Goal: Task Accomplishment & Management: Manage account settings

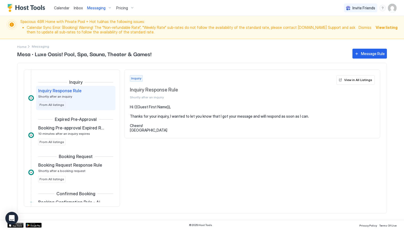
click at [36, 9] on img "Host Tools Logo" at bounding box center [27, 8] width 40 height 8
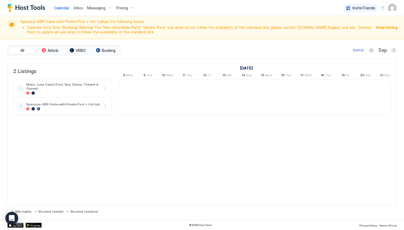
scroll to position [0, 297]
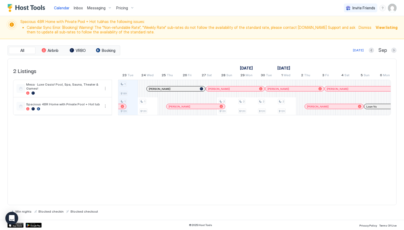
click at [396, 8] on img "User profile" at bounding box center [392, 8] width 9 height 9
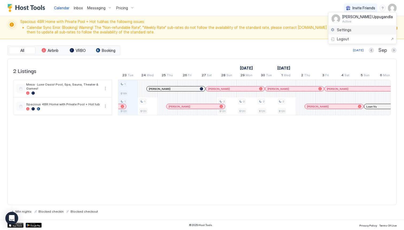
click at [352, 32] on div "Settings" at bounding box center [363, 29] width 68 height 9
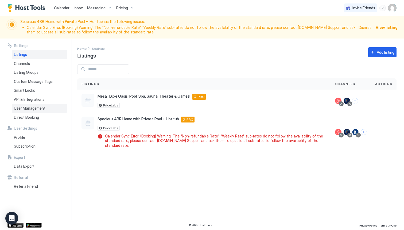
click at [39, 111] on div "User Management" at bounding box center [40, 108] width 56 height 9
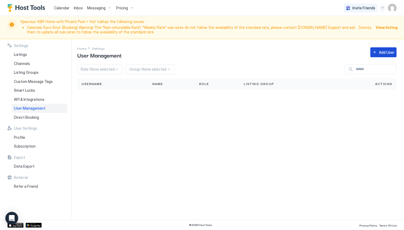
click at [386, 54] on div "Add User" at bounding box center [387, 52] width 16 height 6
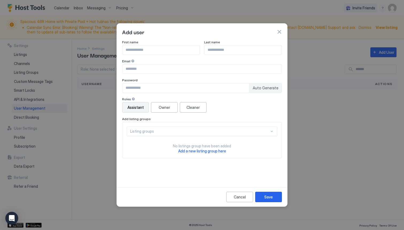
click at [173, 50] on input "Input Field" at bounding box center [161, 49] width 77 height 9
type input "****"
click at [132, 100] on div at bounding box center [134, 99] width 4 height 4
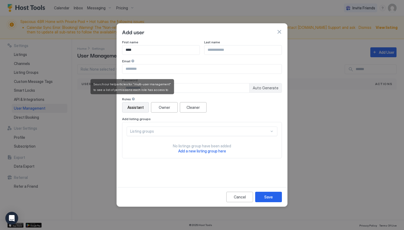
click at [132, 99] on div at bounding box center [134, 99] width 4 height 4
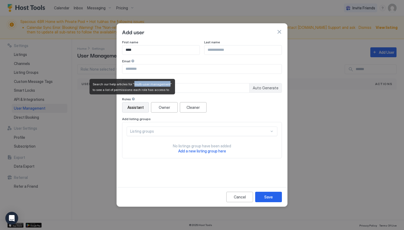
drag, startPoint x: 133, startPoint y: 85, endPoint x: 165, endPoint y: 85, distance: 32.6
click at [165, 85] on span "Search our help articles for "multi-user management" to see a list of permissio…" at bounding box center [133, 87] width 80 height 10
copy span "multi-user management"
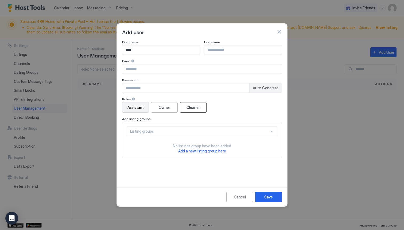
click at [202, 106] on button "Cleaner" at bounding box center [193, 107] width 27 height 10
click at [142, 106] on div "Assistant" at bounding box center [136, 108] width 16 height 6
click at [243, 197] on div "Cancel" at bounding box center [240, 197] width 12 height 6
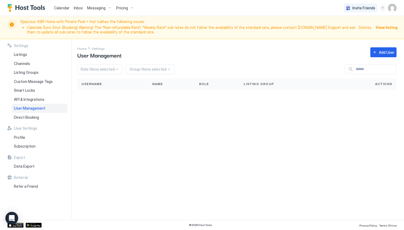
click at [386, 8] on div "menu" at bounding box center [383, 8] width 6 height 6
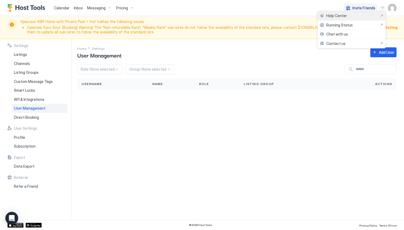
click at [373, 15] on div "Help Center" at bounding box center [352, 15] width 64 height 5
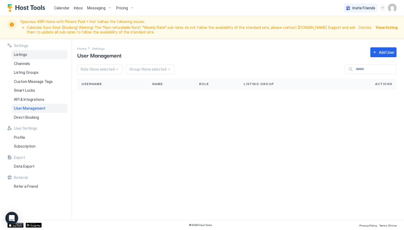
click at [39, 53] on div "Listings" at bounding box center [40, 54] width 56 height 9
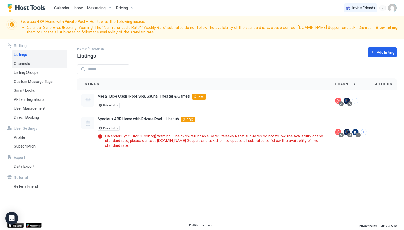
click at [39, 61] on div "Channels" at bounding box center [40, 63] width 56 height 9
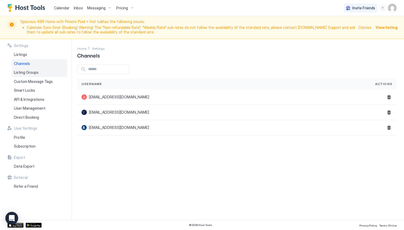
click at [39, 72] on div "Listing Groups" at bounding box center [40, 72] width 56 height 9
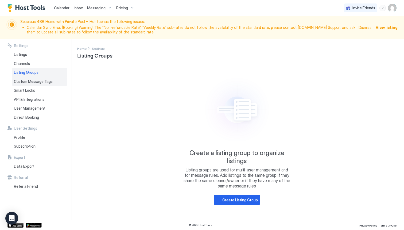
click at [38, 84] on div "Custom Message Tags" at bounding box center [40, 81] width 56 height 9
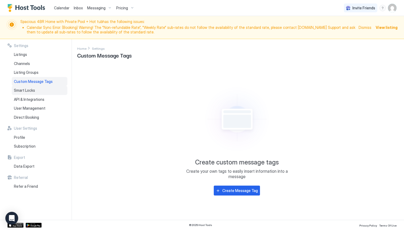
click at [37, 93] on div "Smart Locks" at bounding box center [40, 90] width 56 height 9
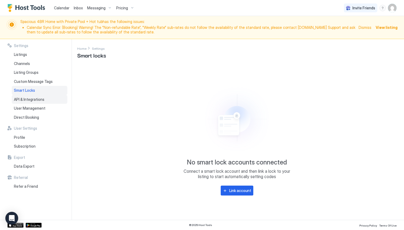
click at [38, 100] on span "API & Integrations" at bounding box center [29, 99] width 30 height 5
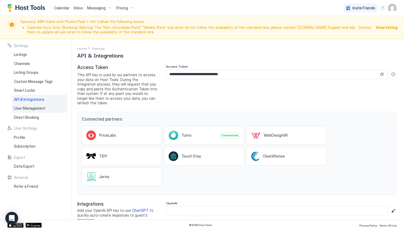
click at [42, 108] on span "User Management" at bounding box center [30, 108] width 32 height 5
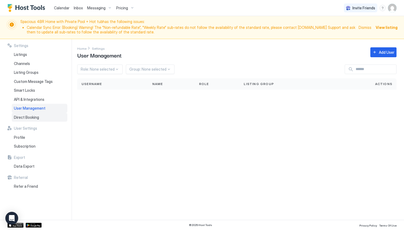
click at [40, 117] on div "Direct Booking" at bounding box center [40, 117] width 56 height 9
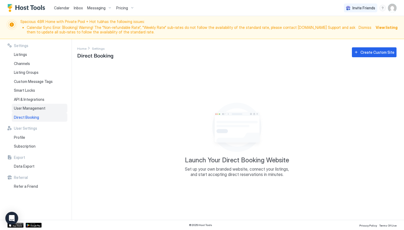
click at [42, 108] on span "User Management" at bounding box center [30, 108] width 32 height 5
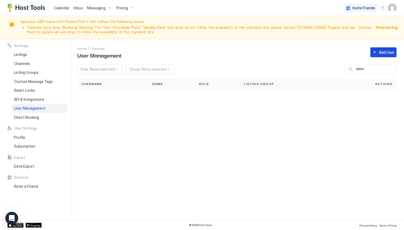
click at [388, 53] on div "Add User" at bounding box center [387, 52] width 16 height 6
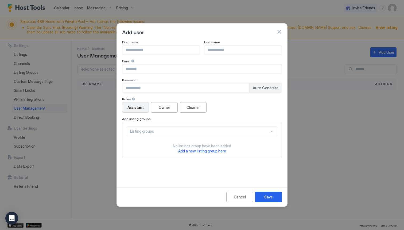
click at [178, 48] on input "Input Field" at bounding box center [161, 49] width 77 height 9
type input "******"
type input "**********"
click at [177, 132] on div "Listing groups" at bounding box center [199, 131] width 139 height 5
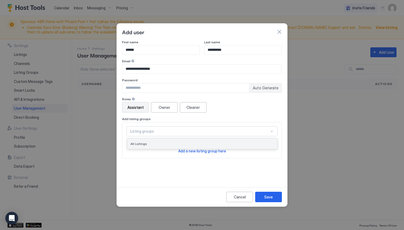
click at [171, 143] on div "All Listings" at bounding box center [203, 144] width 144 height 4
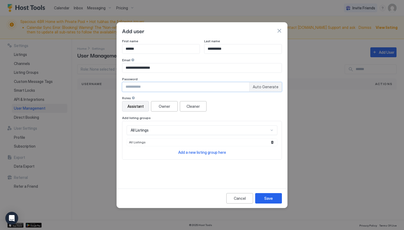
click at [147, 87] on input "Input Field" at bounding box center [186, 86] width 127 height 9
type input "*"
click at [268, 198] on div "Save" at bounding box center [269, 199] width 9 height 6
type input "*********"
click at [268, 200] on div "Save" at bounding box center [269, 199] width 9 height 6
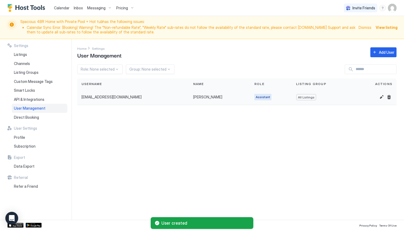
click at [117, 96] on div "[EMAIL_ADDRESS][DOMAIN_NAME]" at bounding box center [133, 97] width 103 height 5
click at [193, 98] on span "[PERSON_NAME]" at bounding box center [207, 97] width 29 height 5
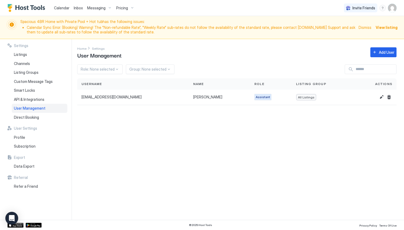
click at [372, 169] on div "Settings Home Settings User Management Add User Role: None selected Group: None…" at bounding box center [240, 129] width 327 height 181
click at [18, 56] on span "Listings" at bounding box center [20, 54] width 13 height 5
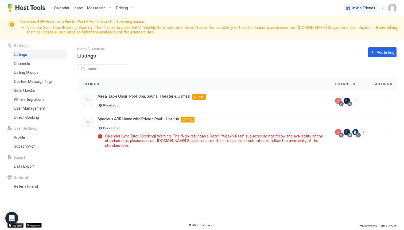
click at [78, 10] on span "Inbox" at bounding box center [78, 8] width 9 height 5
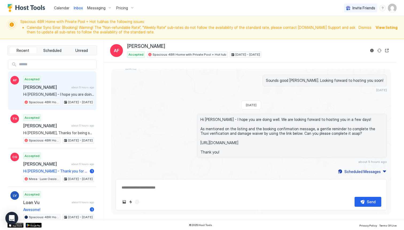
click at [56, 84] on div "Accepted [PERSON_NAME] about 5 hours ago Hi [PERSON_NAME] - I hope you are doin…" at bounding box center [58, 90] width 71 height 29
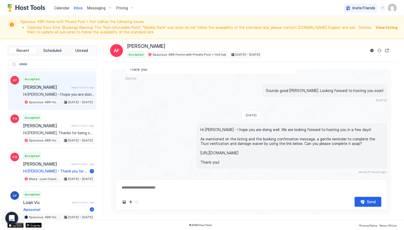
scroll to position [420, 0]
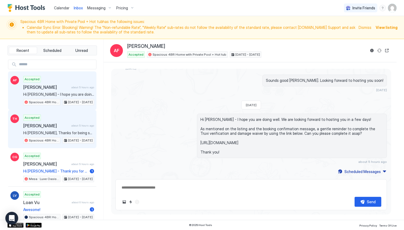
click at [77, 124] on div "[PERSON_NAME] about 5 hours ago" at bounding box center [58, 125] width 71 height 5
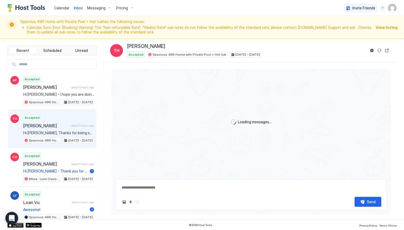
scroll to position [1400, 0]
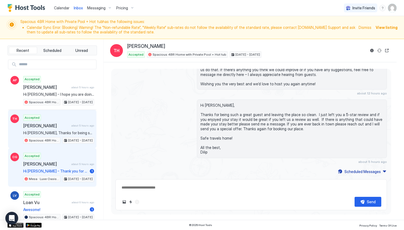
click at [51, 167] on div "Accepted [PERSON_NAME] about 5 hours ago Hi [PERSON_NAME] - Thank you for letti…" at bounding box center [58, 167] width 71 height 29
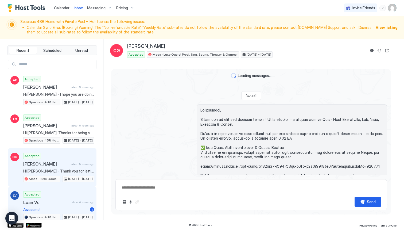
scroll to position [305, 0]
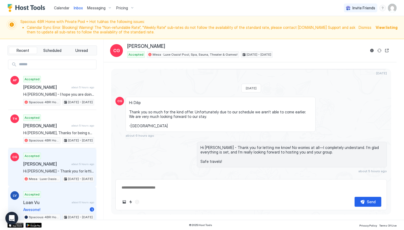
click at [53, 199] on div "Accepted Loan Vu about 6 hours ago Awesome! 1 Spacious 4BR Home with Private Po…" at bounding box center [58, 205] width 71 height 29
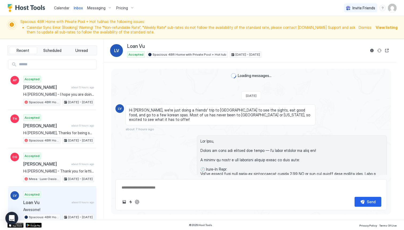
scroll to position [284, 0]
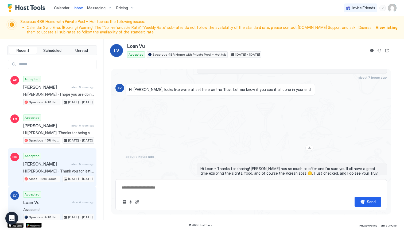
click at [63, 159] on div "Accepted [PERSON_NAME] about 5 hours ago Hi [PERSON_NAME] - Thank you for letti…" at bounding box center [58, 167] width 71 height 29
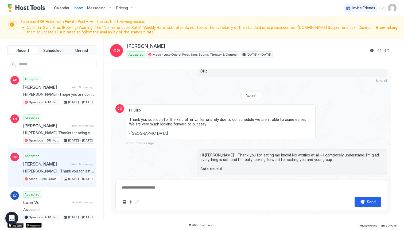
scroll to position [287, 0]
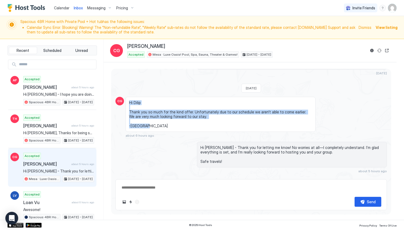
drag, startPoint x: 129, startPoint y: 92, endPoint x: 152, endPoint y: 117, distance: 34.3
click at [152, 117] on div "Hi Dilip Thank you so much for the kind offer. Unfortunately due to our schedul…" at bounding box center [221, 114] width 190 height 35
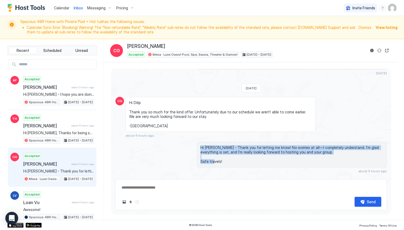
drag, startPoint x: 201, startPoint y: 138, endPoint x: 223, endPoint y: 152, distance: 26.3
click at [223, 152] on span "Hi [PERSON_NAME] - Thank you for letting me know! No worries at all—I completel…" at bounding box center [292, 154] width 183 height 19
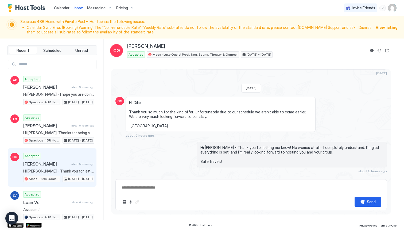
click at [172, 188] on textarea at bounding box center [251, 188] width 261 height 10
click at [98, 10] on span "Messaging" at bounding box center [96, 8] width 18 height 5
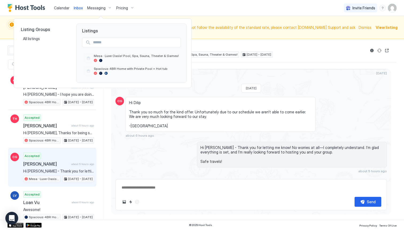
click at [170, 157] on div at bounding box center [202, 115] width 404 height 230
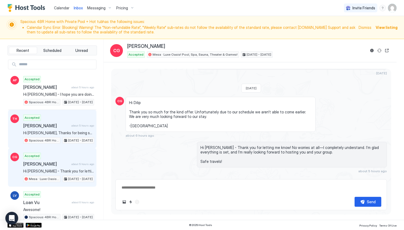
click at [72, 130] on div "Accepted [PERSON_NAME] about 5 hours ago Hi [PERSON_NAME], Thanks for being suc…" at bounding box center [58, 128] width 71 height 29
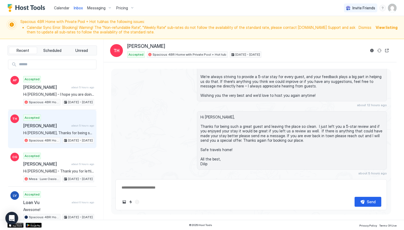
scroll to position [1400, 0]
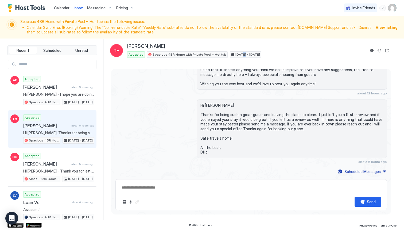
drag, startPoint x: 235, startPoint y: 55, endPoint x: 239, endPoint y: 55, distance: 3.2
click at [239, 55] on span "[DATE] - [DATE]" at bounding box center [248, 54] width 25 height 5
drag, startPoint x: 242, startPoint y: 55, endPoint x: 245, endPoint y: 55, distance: 3.8
click at [245, 55] on span "[DATE] - [DATE]" at bounding box center [248, 54] width 25 height 5
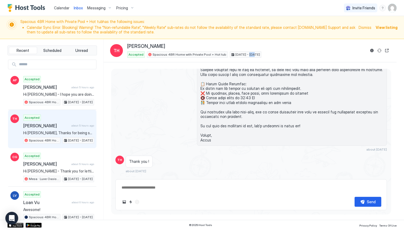
scroll to position [0, 0]
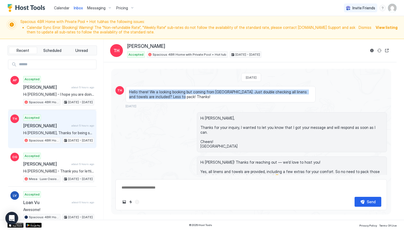
drag, startPoint x: 129, startPoint y: 93, endPoint x: 168, endPoint y: 97, distance: 38.7
click at [168, 97] on span "Hello there! We a looking booking but coming from [GEOGRAPHIC_DATA]. Just doubl…" at bounding box center [220, 94] width 183 height 9
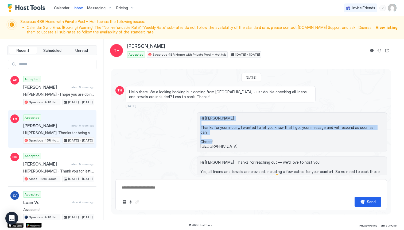
drag, startPoint x: 211, startPoint y: 119, endPoint x: 224, endPoint y: 143, distance: 27.8
click at [224, 143] on div "Hi [PERSON_NAME], Thanks for your inquiry, I wanted to let you know that I got …" at bounding box center [292, 132] width 190 height 40
drag, startPoint x: 211, startPoint y: 119, endPoint x: 222, endPoint y: 142, distance: 26.0
click at [222, 142] on span "Hi [PERSON_NAME], Thanks for your inquiry, I wanted to let you know that I got …" at bounding box center [292, 132] width 183 height 33
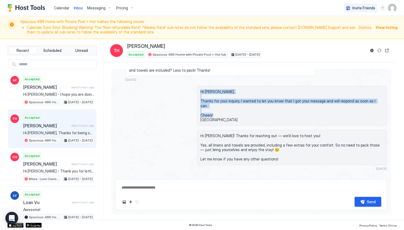
scroll to position [29, 0]
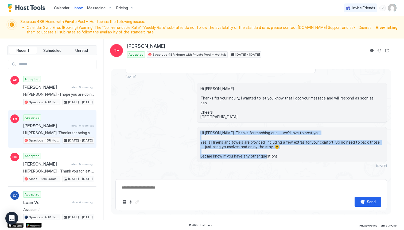
drag, startPoint x: 201, startPoint y: 128, endPoint x: 277, endPoint y: 155, distance: 81.3
click at [277, 155] on div "Hi [PERSON_NAME]! Thanks for reaching out — we’d love to host you! Yes, all lin…" at bounding box center [292, 144] width 190 height 35
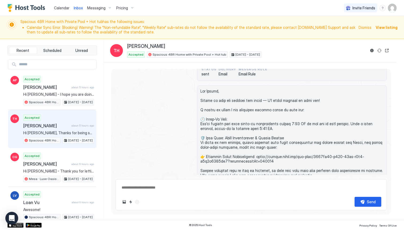
scroll to position [259, 0]
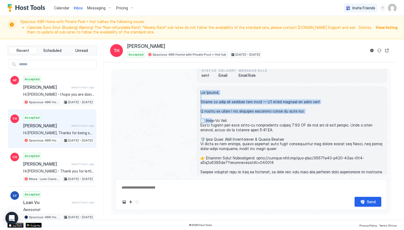
drag, startPoint x: 201, startPoint y: 88, endPoint x: 215, endPoint y: 117, distance: 31.8
click at [215, 117] on span at bounding box center [292, 167] width 183 height 155
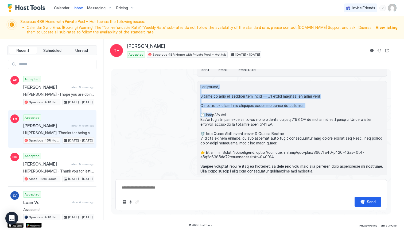
scroll to position [269, 0]
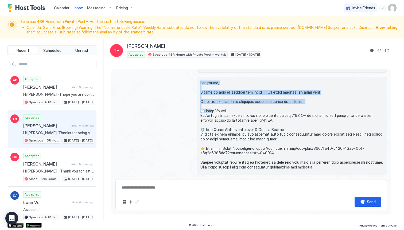
click at [237, 96] on span at bounding box center [292, 158] width 183 height 155
drag, startPoint x: 201, startPoint y: 87, endPoint x: 315, endPoint y: 96, distance: 114.0
click at [315, 96] on span at bounding box center [292, 158] width 183 height 155
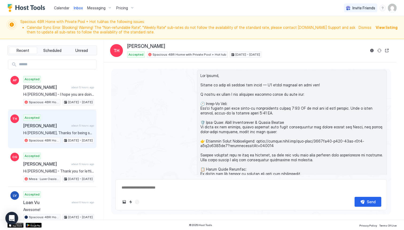
click at [238, 99] on span at bounding box center [292, 150] width 183 height 155
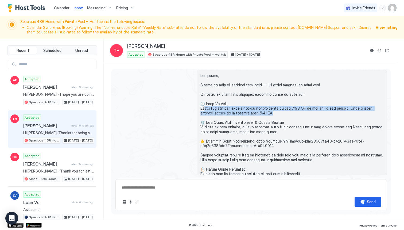
drag, startPoint x: 205, startPoint y: 105, endPoint x: 296, endPoint y: 109, distance: 91.0
click at [296, 109] on span at bounding box center [292, 150] width 183 height 155
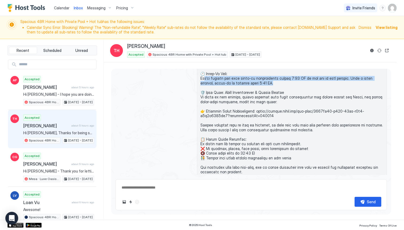
scroll to position [309, 0]
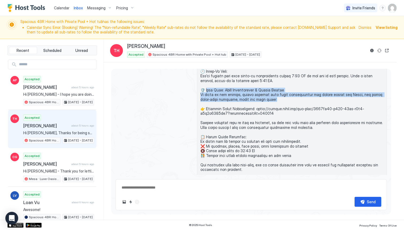
drag, startPoint x: 205, startPoint y: 84, endPoint x: 260, endPoint y: 95, distance: 55.6
click at [260, 95] on span at bounding box center [292, 118] width 183 height 155
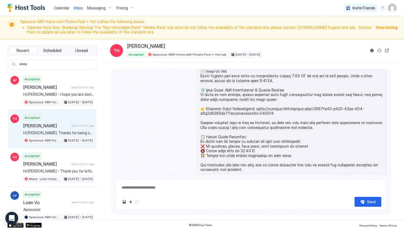
click at [252, 106] on span at bounding box center [292, 118] width 183 height 155
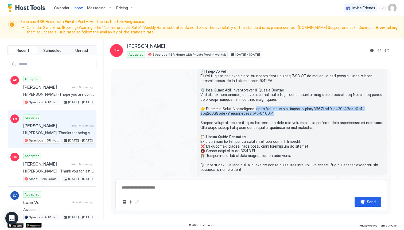
drag, startPoint x: 251, startPoint y: 104, endPoint x: 254, endPoint y: 108, distance: 4.7
click at [254, 108] on span at bounding box center [292, 118] width 183 height 155
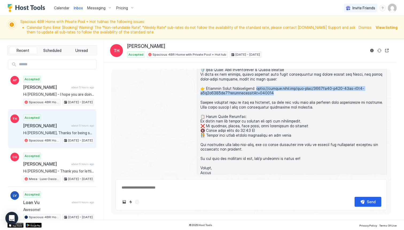
scroll to position [331, 0]
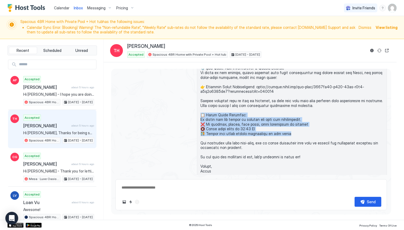
drag, startPoint x: 201, startPoint y: 110, endPoint x: 286, endPoint y: 128, distance: 86.8
click at [286, 128] on span at bounding box center [292, 96] width 183 height 155
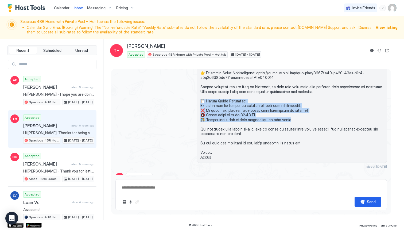
scroll to position [345, 0]
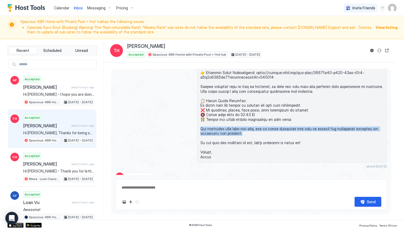
drag, startPoint x: 201, startPoint y: 124, endPoint x: 246, endPoint y: 129, distance: 45.6
click at [246, 129] on span at bounding box center [292, 82] width 183 height 155
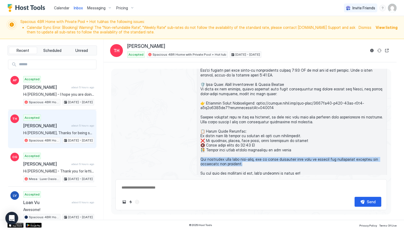
scroll to position [304, 0]
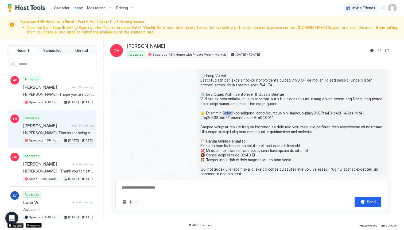
drag, startPoint x: 223, startPoint y: 108, endPoint x: 232, endPoint y: 108, distance: 9.1
click at [232, 108] on span at bounding box center [292, 122] width 183 height 155
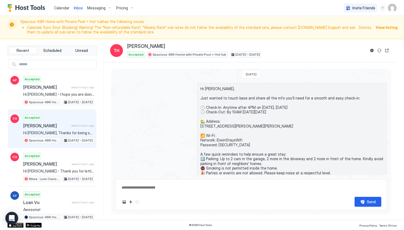
scroll to position [797, 0]
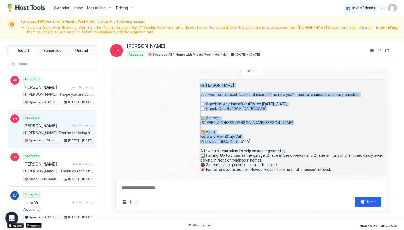
drag, startPoint x: 200, startPoint y: 80, endPoint x: 236, endPoint y: 140, distance: 69.6
click at [236, 140] on div "Hi [PERSON_NAME], Just wanted to touch base and share all the info you’ll need …" at bounding box center [292, 143] width 190 height 129
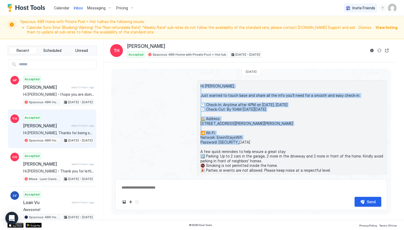
scroll to position [792, 0]
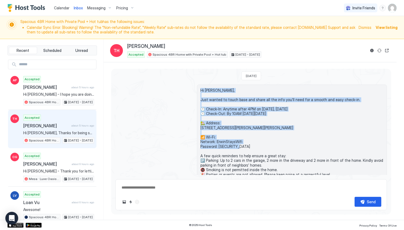
click at [239, 140] on span "Hi [PERSON_NAME], Just wanted to touch base and share all the info you’ll need …" at bounding box center [292, 149] width 183 height 122
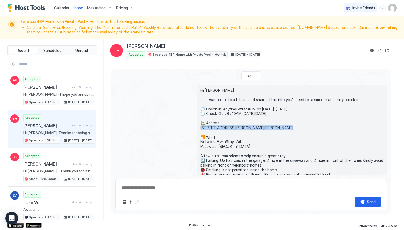
drag, startPoint x: 229, startPoint y: 129, endPoint x: 200, endPoint y: 121, distance: 30.4
click at [200, 121] on div "Hi [PERSON_NAME], Just wanted to touch base and share all the info you’ll need …" at bounding box center [292, 149] width 190 height 129
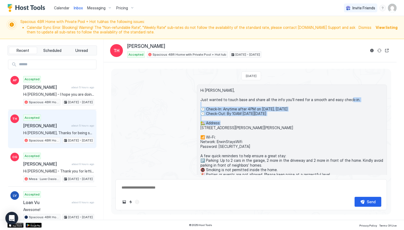
drag, startPoint x: 201, startPoint y: 103, endPoint x: 292, endPoint y: 110, distance: 90.7
click at [292, 110] on span "Hi [PERSON_NAME], Just wanted to touch base and share all the info you’ll need …" at bounding box center [292, 149] width 183 height 122
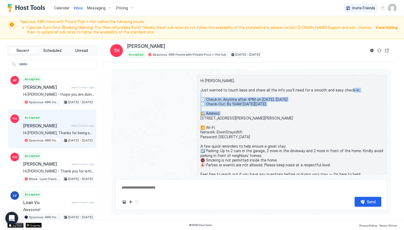
scroll to position [810, 0]
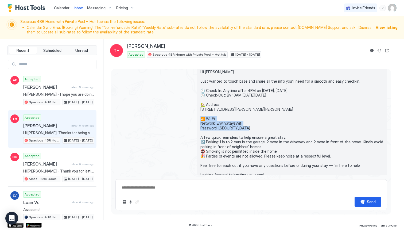
drag, startPoint x: 201, startPoint y: 118, endPoint x: 249, endPoint y: 128, distance: 49.2
click at [249, 128] on span "Hi [PERSON_NAME], Just wanted to touch base and share all the info you’ll need …" at bounding box center [292, 131] width 183 height 122
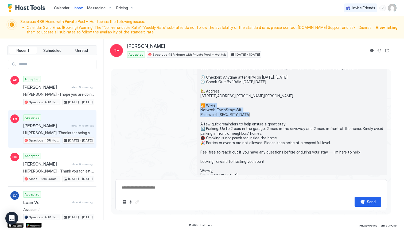
scroll to position [827, 0]
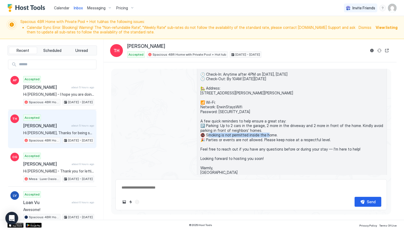
drag, startPoint x: 210, startPoint y: 136, endPoint x: 268, endPoint y: 136, distance: 58.1
click at [268, 136] on span "Hi [PERSON_NAME], Just wanted to touch base and share all the info you’ll need …" at bounding box center [292, 114] width 183 height 122
drag, startPoint x: 216, startPoint y: 139, endPoint x: 255, endPoint y: 142, distance: 39.4
click at [255, 142] on span "Hi [PERSON_NAME], Just wanted to touch base and share all the info you’ll need …" at bounding box center [292, 114] width 183 height 122
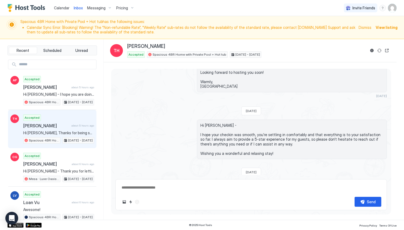
scroll to position [920, 0]
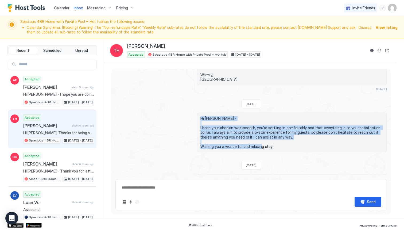
drag, startPoint x: 201, startPoint y: 118, endPoint x: 272, endPoint y: 148, distance: 77.0
click at [272, 148] on span "Hi [PERSON_NAME] - I hope your checkin was smooth, you’re settling in comfortab…" at bounding box center [292, 132] width 183 height 33
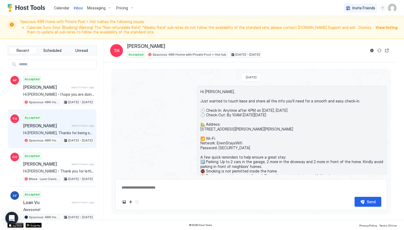
scroll to position [779, 0]
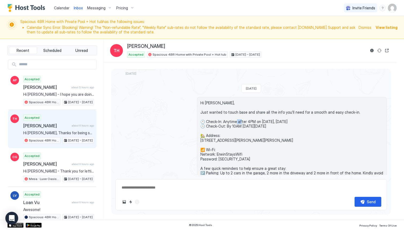
drag, startPoint x: 245, startPoint y: 117, endPoint x: 251, endPoint y: 117, distance: 6.2
click at [251, 117] on span "Hi [PERSON_NAME], Just wanted to touch base and share all the info you’ll need …" at bounding box center [292, 162] width 183 height 122
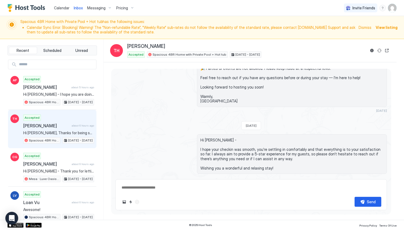
scroll to position [916, 0]
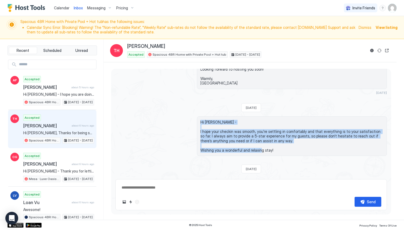
drag, startPoint x: 201, startPoint y: 121, endPoint x: 277, endPoint y: 155, distance: 83.4
click at [277, 155] on div "Hi [PERSON_NAME] - I hope your checkin was smooth, you’re settling in comfortab…" at bounding box center [292, 136] width 190 height 40
click at [250, 139] on span "Hi [PERSON_NAME] - I hope your checkin was smooth, you’re settling in comfortab…" at bounding box center [292, 136] width 183 height 33
drag, startPoint x: 201, startPoint y: 131, endPoint x: 269, endPoint y: 142, distance: 69.7
click at [269, 142] on div "Hi [PERSON_NAME] - I hope your checkin was smooth, you’re settling in comfortab…" at bounding box center [292, 136] width 190 height 40
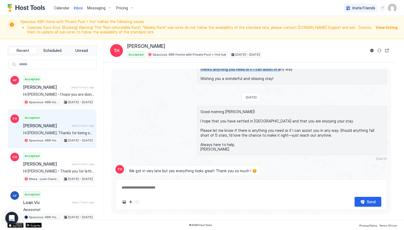
scroll to position [990, 0]
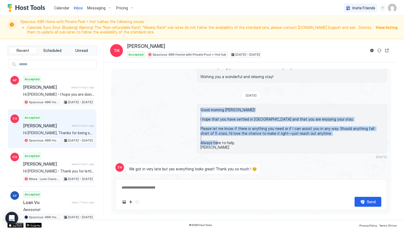
drag, startPoint x: 201, startPoint y: 110, endPoint x: 224, endPoint y: 147, distance: 43.3
click at [224, 147] on span "Good morning [PERSON_NAME]! I hope that you have settled in [GEOGRAPHIC_DATA] a…" at bounding box center [292, 129] width 183 height 42
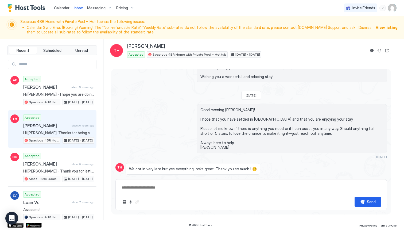
click at [288, 136] on span "Good morning [PERSON_NAME]! I hope that you have settled in [GEOGRAPHIC_DATA] a…" at bounding box center [292, 129] width 183 height 42
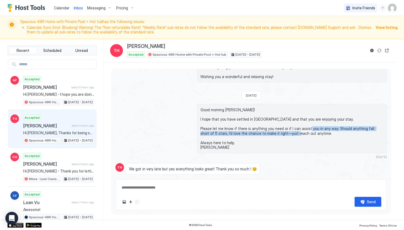
drag, startPoint x: 331, startPoint y: 128, endPoint x: 381, endPoint y: 132, distance: 49.9
click at [381, 132] on span "Good morning [PERSON_NAME]! I hope that you have settled in [GEOGRAPHIC_DATA] a…" at bounding box center [292, 129] width 183 height 42
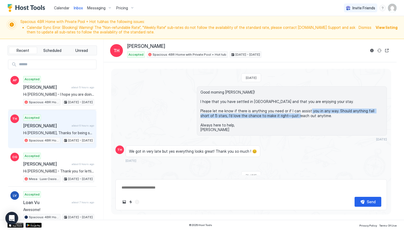
scroll to position [1008, 0]
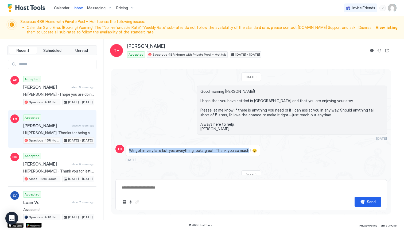
drag, startPoint x: 130, startPoint y: 151, endPoint x: 243, endPoint y: 150, distance: 113.2
click at [243, 150] on span "We got in very late but yes everything looks great! Thank you so much ! 😊" at bounding box center [193, 150] width 128 height 5
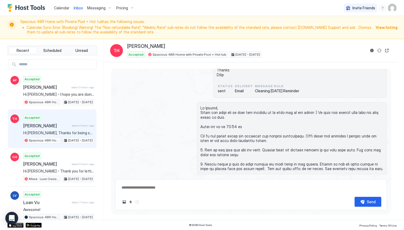
scroll to position [1137, 0]
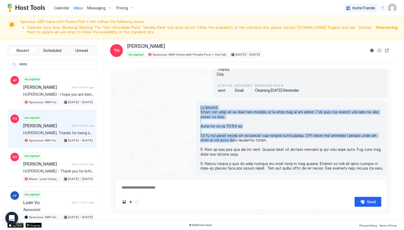
drag, startPoint x: 201, startPoint y: 108, endPoint x: 213, endPoint y: 139, distance: 33.1
click at [213, 139] on div at bounding box center [292, 178] width 190 height 152
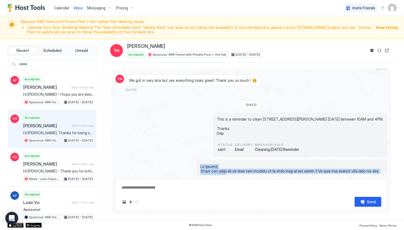
scroll to position [1078, 0]
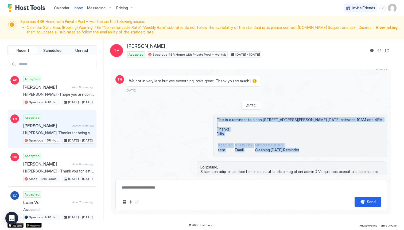
drag, startPoint x: 222, startPoint y: 119, endPoint x: 305, endPoint y: 148, distance: 87.9
click at [305, 148] on div "This is a reminder to clean [STREET_ADDRESS][PERSON_NAME] [DATE] between 10AM a…" at bounding box center [300, 135] width 174 height 43
click at [277, 144] on span "Message Rule" at bounding box center [277, 145] width 44 height 5
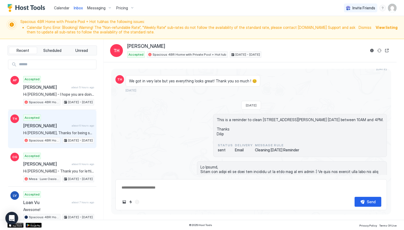
click at [224, 151] on span "sent" at bounding box center [225, 150] width 15 height 5
click at [272, 149] on span "Cleaning [DATE] Reminder" at bounding box center [277, 150] width 44 height 5
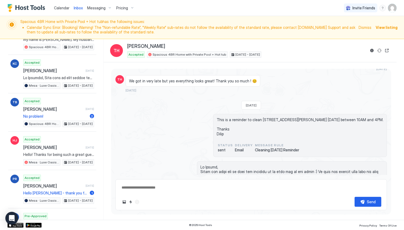
scroll to position [254, 0]
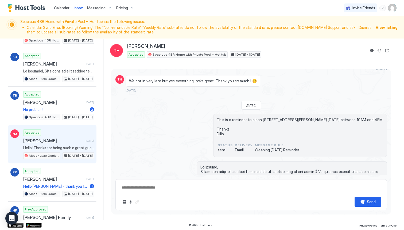
click at [55, 150] on span "Hello! Thanks for being such a great guest and leaving the place so clean. I ju…" at bounding box center [58, 148] width 71 height 5
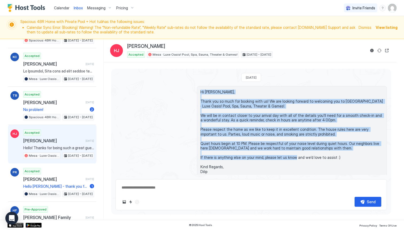
drag, startPoint x: 200, startPoint y: 91, endPoint x: 209, endPoint y: 161, distance: 69.6
click at [209, 161] on div "Hi [PERSON_NAME], Thank you so much for booking with us! We are looking forward…" at bounding box center [292, 131] width 190 height 91
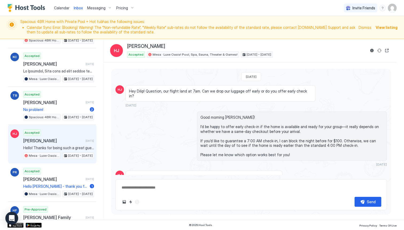
scroll to position [253, 0]
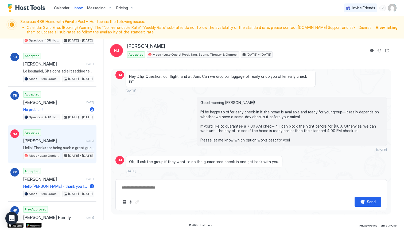
click at [130, 77] on span "Hey Dilip! Question, our flight land at 7am. Can we drop our luggage off early …" at bounding box center [220, 78] width 183 height 9
drag, startPoint x: 130, startPoint y: 77, endPoint x: 195, endPoint y: 78, distance: 65.5
click at [195, 78] on span "Hey Dilip! Question, our flight land at 7am. Can we drop our luggage off early …" at bounding box center [220, 78] width 183 height 9
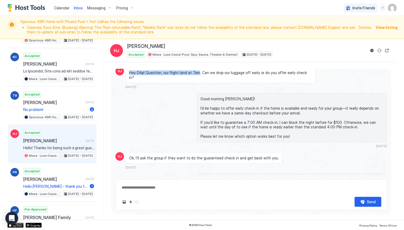
scroll to position [257, 0]
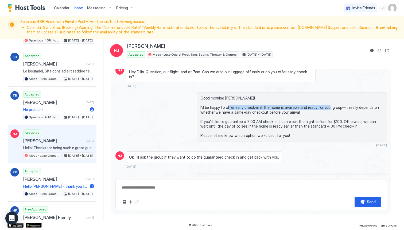
drag, startPoint x: 234, startPoint y: 104, endPoint x: 332, endPoint y: 103, distance: 97.4
click at [332, 103] on span "Good morning [PERSON_NAME]! I’d be happy to offer early check-in if the home is…" at bounding box center [292, 117] width 183 height 42
drag, startPoint x: 213, startPoint y: 108, endPoint x: 293, endPoint y: 109, distance: 80.0
click at [293, 109] on span "Good morning [PERSON_NAME]! I’d be happy to offer early check-in if the home is…" at bounding box center [292, 117] width 183 height 42
click at [329, 119] on span "Good morning [PERSON_NAME]! I’d be happy to offer early check-in if the home is…" at bounding box center [292, 117] width 183 height 42
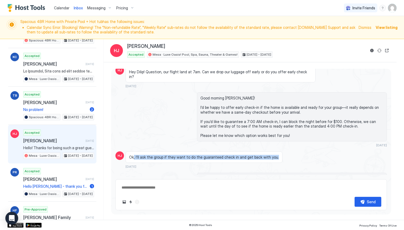
drag, startPoint x: 134, startPoint y: 154, endPoint x: 234, endPoint y: 155, distance: 100.3
click at [234, 155] on div "Ok, I’ll ask the group if they want to do the guaranteed check in and get back …" at bounding box center [204, 157] width 157 height 12
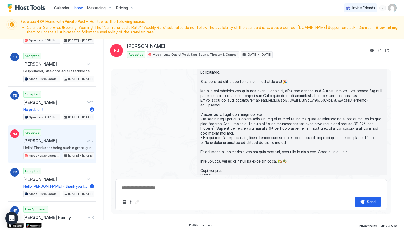
scroll to position [362, 0]
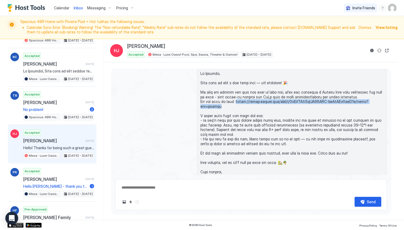
drag, startPoint x: 235, startPoint y: 97, endPoint x: 234, endPoint y: 101, distance: 4.3
click at [234, 101] on span at bounding box center [292, 125] width 183 height 108
copy span "ttps://[DOMAIN_NAME][URL]"
click at [181, 140] on div "[DATE]" at bounding box center [252, 128] width 272 height 120
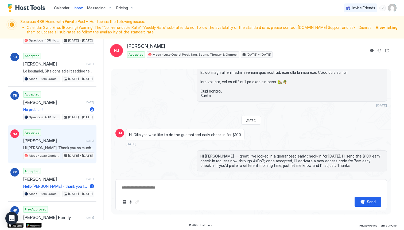
scroll to position [445, 0]
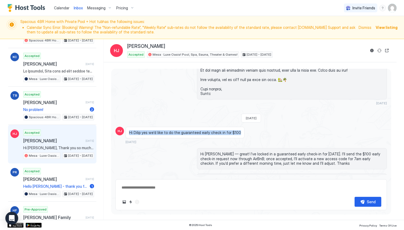
drag, startPoint x: 129, startPoint y: 124, endPoint x: 236, endPoint y: 125, distance: 106.5
click at [236, 127] on div "Hi Dilip yes we’d like to do the guaranteed early check in for $100" at bounding box center [185, 133] width 119 height 12
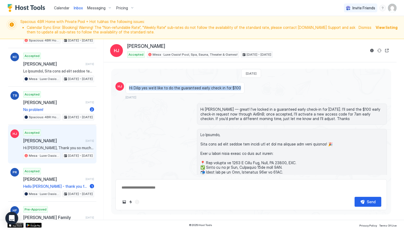
scroll to position [490, 0]
click at [62, 8] on span "Calendar" at bounding box center [62, 8] width 16 height 5
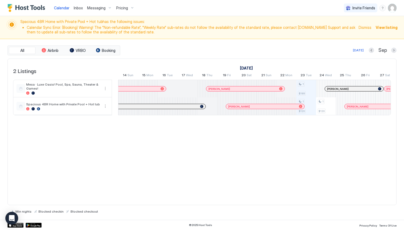
click at [79, 9] on span "Inbox" at bounding box center [78, 8] width 9 height 5
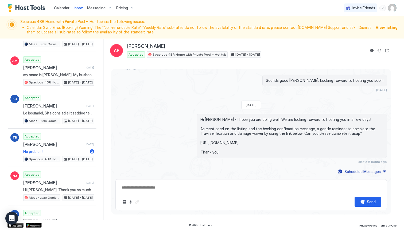
scroll to position [212, 0]
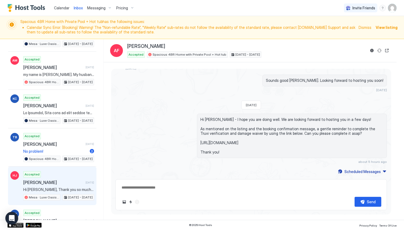
click at [57, 178] on div "Accepted [PERSON_NAME] [DATE] Hi [PERSON_NAME], Thank you so much for booking w…" at bounding box center [58, 185] width 71 height 29
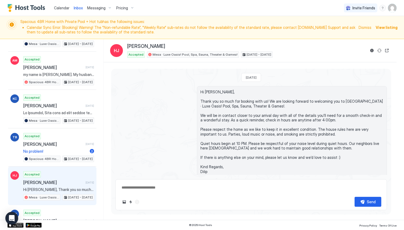
drag, startPoint x: 250, startPoint y: 79, endPoint x: 260, endPoint y: 78, distance: 10.5
click at [257, 78] on span "[DATE]" at bounding box center [251, 77] width 11 height 4
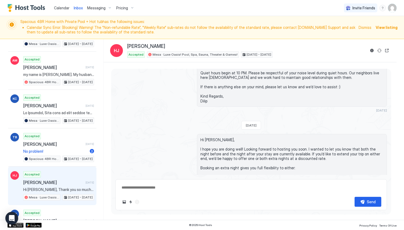
scroll to position [78, 0]
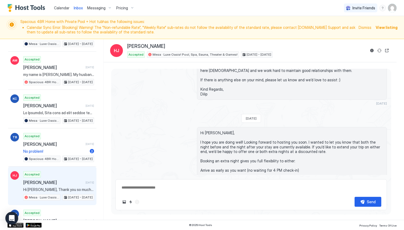
drag, startPoint x: 242, startPoint y: 119, endPoint x: 271, endPoint y: 118, distance: 28.7
click at [261, 118] on div "[DATE]" at bounding box center [252, 118] width 20 height 9
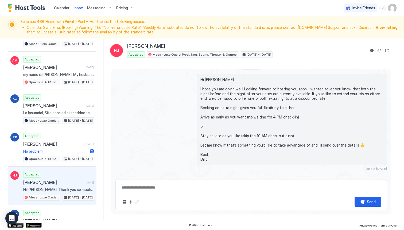
scroll to position [134, 0]
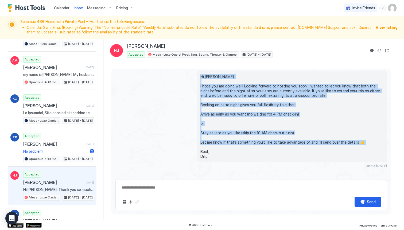
drag, startPoint x: 200, startPoint y: 75, endPoint x: 214, endPoint y: 154, distance: 79.7
click at [214, 154] on div "Hi [PERSON_NAME], I hope you are doing well! Looking forward to hosting you soo…" at bounding box center [292, 116] width 190 height 91
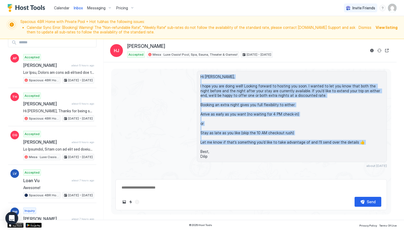
scroll to position [0, 0]
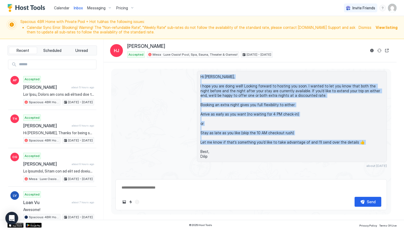
click at [59, 10] on span "Calendar" at bounding box center [62, 8] width 16 height 5
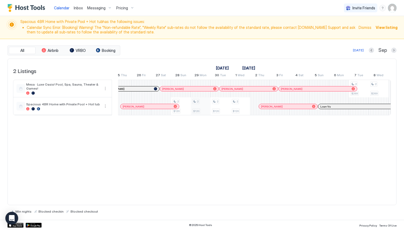
scroll to position [0, 357]
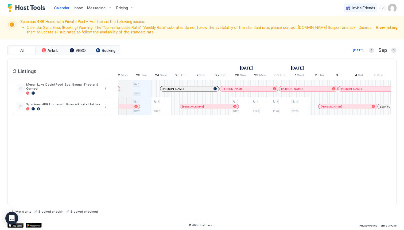
click at [211, 171] on div "2 Listings [DATE] [DATE] 8 Mon 9 Tue 10 Wed 11 Thu 12 Fri 13 Sat 14 Sun 15 Mon …" at bounding box center [201, 132] width 389 height 147
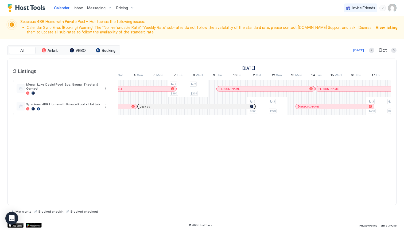
click at [289, 159] on div "2 Listings [DATE] [DATE] 8 Mon 9 Tue 10 Wed 11 Thu 12 Fri 13 Sat 14 Sun 15 Mon …" at bounding box center [201, 132] width 389 height 147
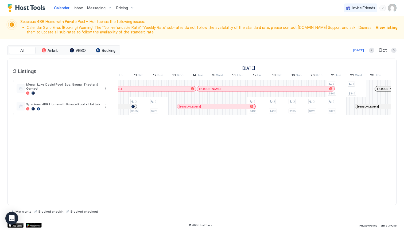
click at [279, 172] on div "2 Listings [DATE] [DATE] 8 Mon 9 Tue 10 Wed 11 Thu 12 Fri 13 Sat 14 Sun 15 Mon …" at bounding box center [201, 132] width 389 height 147
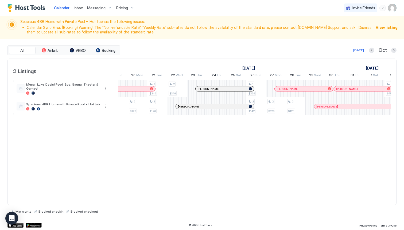
click at [98, 9] on span "Messaging" at bounding box center [96, 8] width 18 height 5
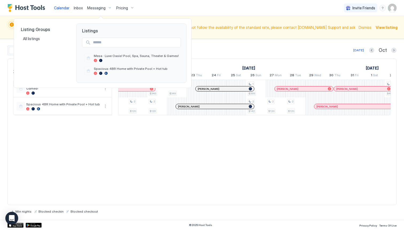
click at [80, 11] on div at bounding box center [202, 115] width 404 height 230
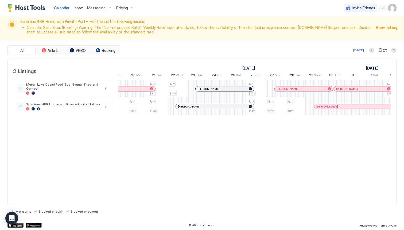
click at [77, 6] on span "Inbox" at bounding box center [78, 8] width 9 height 5
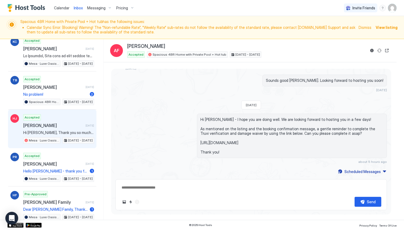
click at [67, 133] on span "Hi [PERSON_NAME], Thank you so much for booking with us! We are looking forward…" at bounding box center [58, 132] width 71 height 5
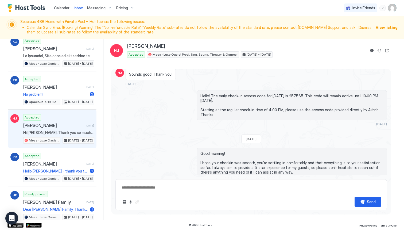
scroll to position [1473, 0]
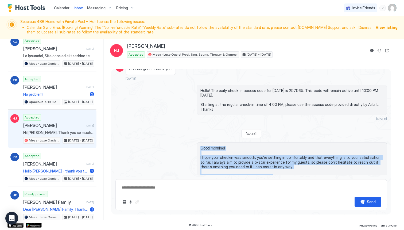
drag, startPoint x: 201, startPoint y: 134, endPoint x: 276, endPoint y: 166, distance: 80.9
click at [276, 166] on div "Good morning! I hope your checkin was smooth, you’re settling in comfortably an…" at bounding box center [292, 162] width 190 height 40
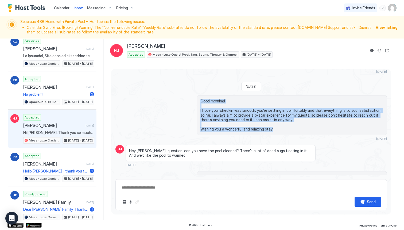
scroll to position [1522, 0]
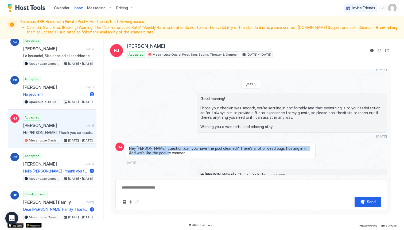
drag, startPoint x: 129, startPoint y: 134, endPoint x: 150, endPoint y: 139, distance: 21.3
click at [150, 143] on div "Hey [PERSON_NAME], question..can you have the pool cleaned? There’s a lot of de…" at bounding box center [221, 151] width 190 height 16
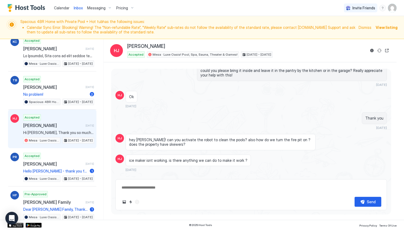
scroll to position [1694, 0]
drag, startPoint x: 148, startPoint y: 123, endPoint x: 192, endPoint y: 122, distance: 43.6
click at [192, 137] on span "hey [PERSON_NAME]! can you activate the robot to clean the pools? also how do w…" at bounding box center [220, 141] width 183 height 9
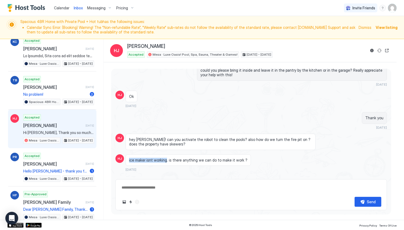
drag, startPoint x: 129, startPoint y: 142, endPoint x: 166, endPoint y: 140, distance: 36.1
click at [166, 158] on span "ice maker isnt working. is there anything we can do to make it work ?" at bounding box center [188, 160] width 119 height 5
click at [230, 158] on span "ice maker isnt working. is there anything we can do to make it work ?" at bounding box center [188, 160] width 119 height 5
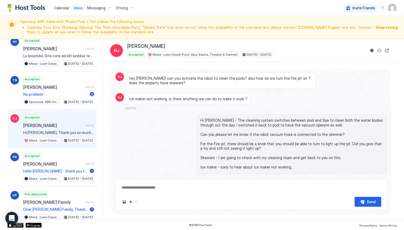
scroll to position [1760, 0]
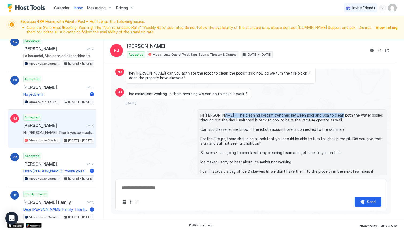
drag, startPoint x: 220, startPoint y: 97, endPoint x: 330, endPoint y: 97, distance: 109.9
click at [330, 113] on span "Hi [PERSON_NAME] - The cleaning system switches between pool and Spa to clean b…" at bounding box center [292, 146] width 183 height 66
drag, startPoint x: 223, startPoint y: 100, endPoint x: 265, endPoint y: 100, distance: 42.5
click at [265, 113] on span "Hi [PERSON_NAME] - The cleaning system switches between pool and Spa to clean b…" at bounding box center [292, 146] width 183 height 66
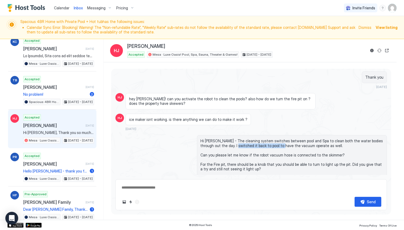
scroll to position [1735, 0]
drag, startPoint x: 232, startPoint y: 81, endPoint x: 277, endPoint y: 81, distance: 44.9
click at [277, 96] on span "hey [PERSON_NAME]! can you activate the robot to clean the pools? also how do w…" at bounding box center [220, 100] width 183 height 9
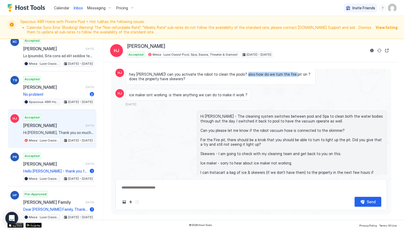
scroll to position [1762, 0]
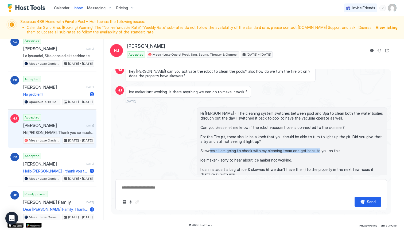
drag, startPoint x: 218, startPoint y: 132, endPoint x: 324, endPoint y: 131, distance: 106.2
click at [324, 131] on span "Hi [PERSON_NAME] - The cleaning system switches between pool and Spa to clean b…" at bounding box center [292, 144] width 183 height 66
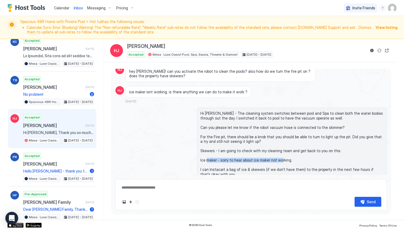
drag, startPoint x: 219, startPoint y: 142, endPoint x: 296, endPoint y: 146, distance: 77.7
click at [296, 146] on span "Hi [PERSON_NAME] - The cleaning system switches between pool and Spa to clean b…" at bounding box center [292, 144] width 183 height 66
drag, startPoint x: 200, startPoint y: 151, endPoint x: 216, endPoint y: 151, distance: 15.8
click at [216, 151] on div "Hi [PERSON_NAME] - The cleaning system switches between pool and Spa to clean b…" at bounding box center [292, 144] width 190 height 72
click at [216, 151] on span "Hi [PERSON_NAME] - The cleaning system switches between pool and Spa to clean b…" at bounding box center [292, 144] width 183 height 66
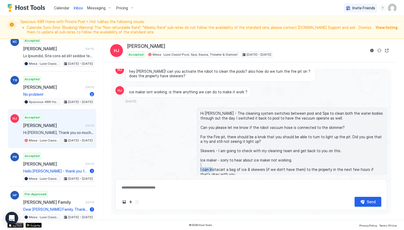
click at [216, 151] on span "Hi [PERSON_NAME] - The cleaning system switches between pool and Spa to clean b…" at bounding box center [292, 144] width 183 height 66
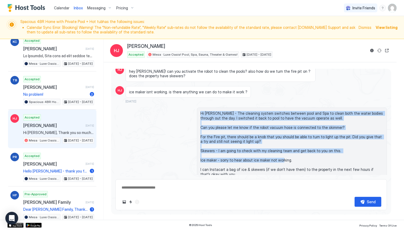
click at [216, 151] on span "Hi [PERSON_NAME] - The cleaning system switches between pool and Spa to clean b…" at bounding box center [292, 144] width 183 height 66
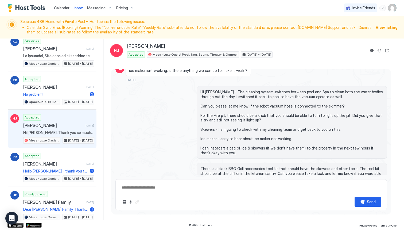
scroll to position [1786, 0]
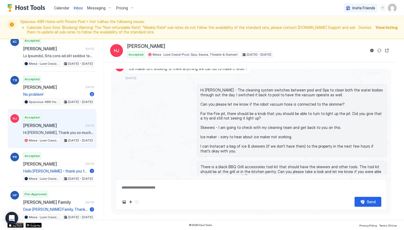
click at [217, 129] on span "Hi [PERSON_NAME] - The cleaning system switches between pool and Spa to clean b…" at bounding box center [292, 121] width 183 height 66
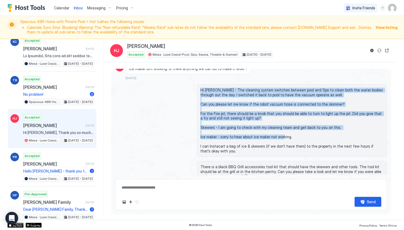
click at [217, 129] on span "Hi [PERSON_NAME] - The cleaning system switches between pool and Spa to clean b…" at bounding box center [292, 121] width 183 height 66
click at [217, 128] on span "Hi [PERSON_NAME] - The cleaning system switches between pool and Spa to clean b…" at bounding box center [292, 121] width 183 height 66
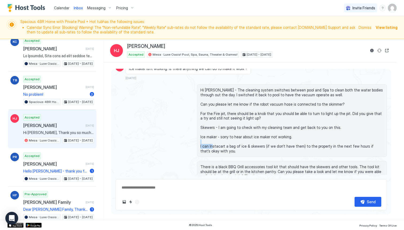
click at [217, 128] on span "Hi [PERSON_NAME] - The cleaning system switches between pool and Spa to clean b…" at bounding box center [292, 121] width 183 height 66
click at [251, 128] on span "Hi [PERSON_NAME] - The cleaning system switches between pool and Spa to clean b…" at bounding box center [292, 121] width 183 height 66
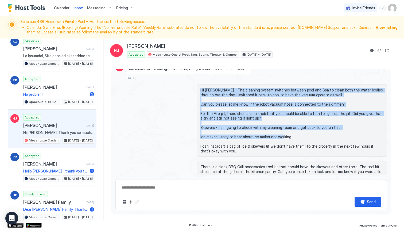
click at [251, 128] on span "Hi [PERSON_NAME] - The cleaning system switches between pool and Spa to clean b…" at bounding box center [292, 121] width 183 height 66
click at [256, 129] on span "Hi [PERSON_NAME] - The cleaning system switches between pool and Spa to clean b…" at bounding box center [292, 121] width 183 height 66
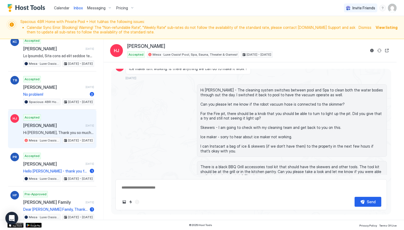
click at [231, 165] on span "There is a black BBQ Grill accessories tool kit that should have the skewers an…" at bounding box center [292, 172] width 183 height 14
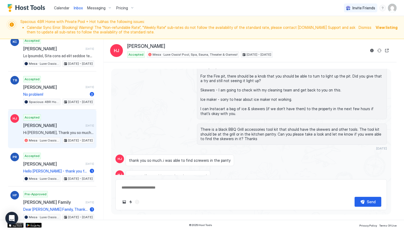
scroll to position [1824, 0]
drag, startPoint x: 128, startPoint y: 141, endPoint x: 226, endPoint y: 143, distance: 98.5
click at [226, 154] on div "thank you so much..i was able to find screwers in the panty" at bounding box center [180, 160] width 109 height 12
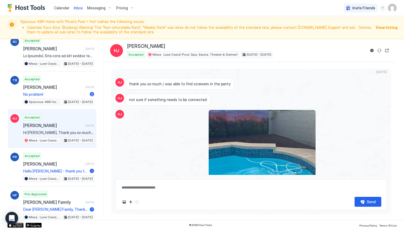
scroll to position [1902, 0]
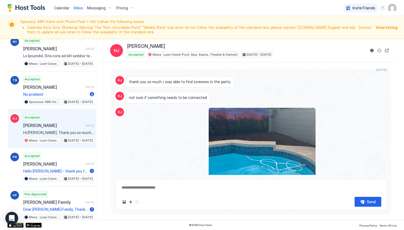
drag, startPoint x: 129, startPoint y: 80, endPoint x: 203, endPoint y: 82, distance: 73.1
click at [203, 92] on div "not sure if something needs to be connected" at bounding box center [168, 98] width 85 height 12
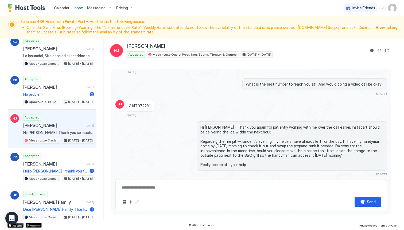
scroll to position [2137, 0]
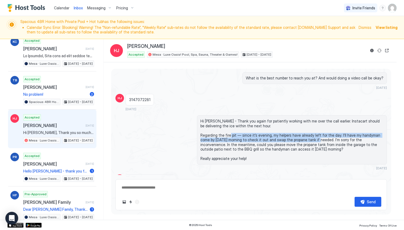
drag, startPoint x: 240, startPoint y: 117, endPoint x: 319, endPoint y: 123, distance: 78.6
click at [319, 123] on span "Hi [PERSON_NAME] - Thank you again for patiently working with me over the call …" at bounding box center [292, 140] width 183 height 42
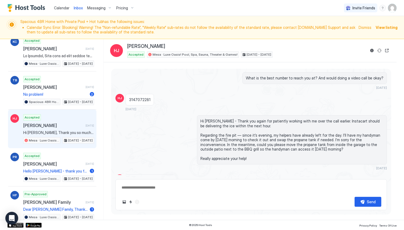
click at [352, 126] on span "Hi [PERSON_NAME] - Thank you again for patiently working with me over the call …" at bounding box center [292, 140] width 183 height 42
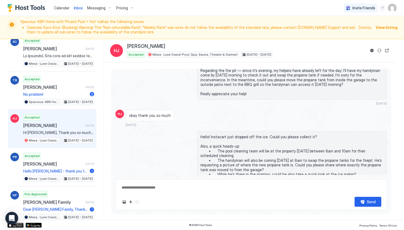
scroll to position [2203, 0]
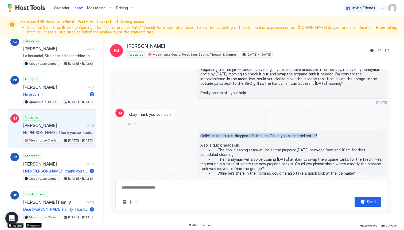
drag, startPoint x: 201, startPoint y: 117, endPoint x: 314, endPoint y: 117, distance: 113.4
click at [314, 133] on span "Hello! Instacart just dropped off the ice. Could you please collect it? Also, a…" at bounding box center [292, 154] width 183 height 42
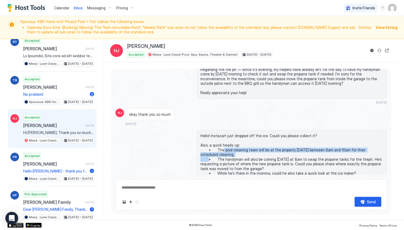
drag, startPoint x: 221, startPoint y: 131, endPoint x: 343, endPoint y: 135, distance: 121.8
click at [343, 135] on span "Hello! Instacart just dropped off the ice. Could you please collect it? Also, a…" at bounding box center [292, 154] width 183 height 42
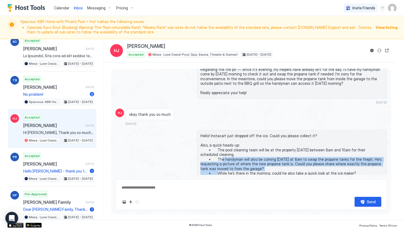
drag, startPoint x: 216, startPoint y: 139, endPoint x: 282, endPoint y: 151, distance: 67.3
click at [282, 151] on span "Hello! Instacart just dropped off the ice. Could you please collect it? Also, a…" at bounding box center [292, 154] width 183 height 42
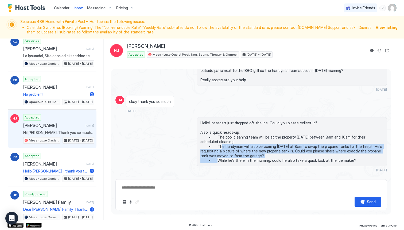
scroll to position [2217, 0]
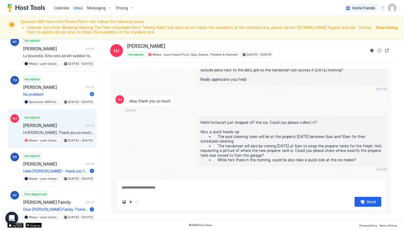
click at [344, 143] on span "Hello! Instacart just dropped off the ice. Could you please collect it? Also, a…" at bounding box center [292, 141] width 183 height 42
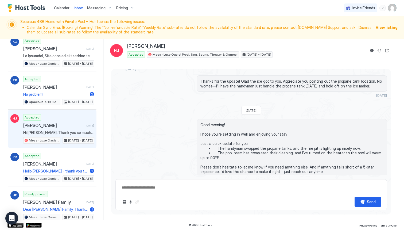
scroll to position [2352, 0]
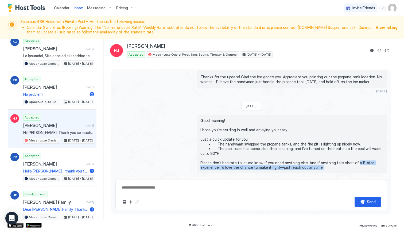
drag, startPoint x: 349, startPoint y: 144, endPoint x: 352, endPoint y: 147, distance: 4.9
click at [352, 147] on span "Good morning! I hope you’re settling in well and enjoying your stay Just a quic…" at bounding box center [292, 144] width 183 height 52
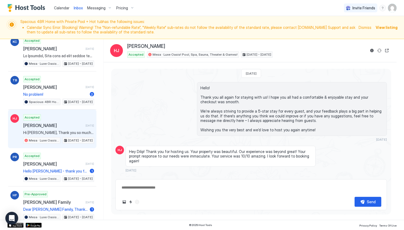
scroll to position [2707, 0]
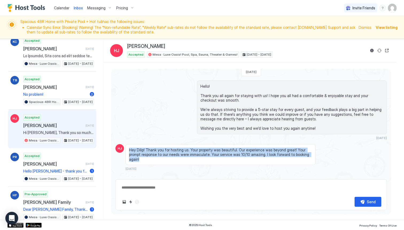
drag, startPoint x: 130, startPoint y: 132, endPoint x: 303, endPoint y: 138, distance: 172.9
click at [303, 148] on span "Hey Dilip! Thank you for hosting us. Your property was beautiful. Our experienc…" at bounding box center [220, 155] width 183 height 14
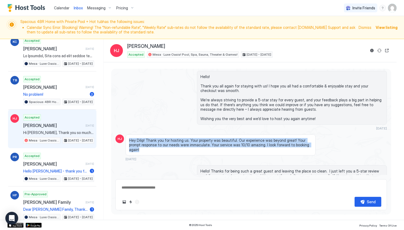
scroll to position [2738, 0]
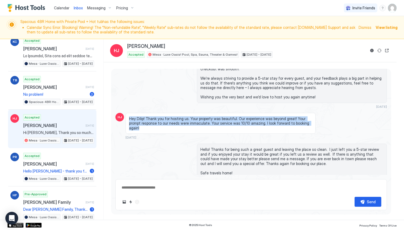
click at [78, 10] on span "Inbox" at bounding box center [78, 8] width 9 height 5
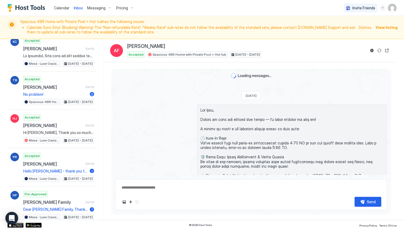
scroll to position [438, 0]
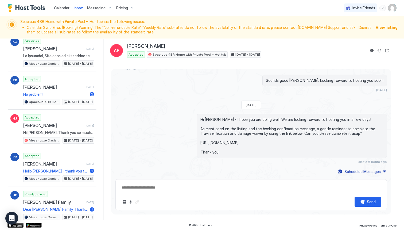
click at [78, 8] on span "Inbox" at bounding box center [78, 8] width 9 height 5
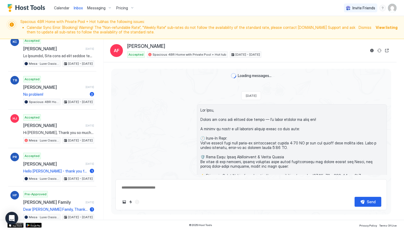
scroll to position [438, 0]
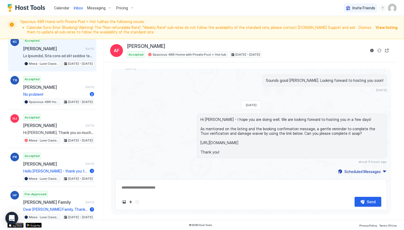
click at [90, 52] on div "Accepted [PERSON_NAME] [DATE] Mesa · Luxe Oasis! Pool, Spa, Sauna, Theater & Ga…" at bounding box center [58, 51] width 71 height 29
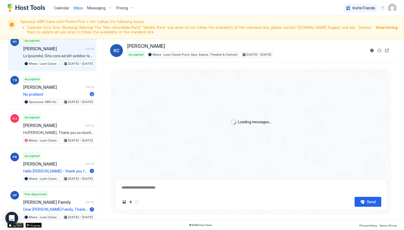
scroll to position [725, 0]
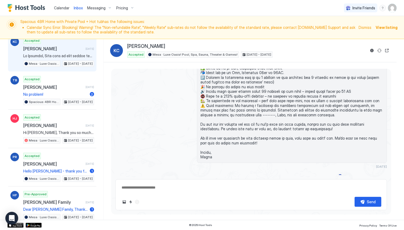
click at [137, 188] on textarea at bounding box center [251, 188] width 261 height 10
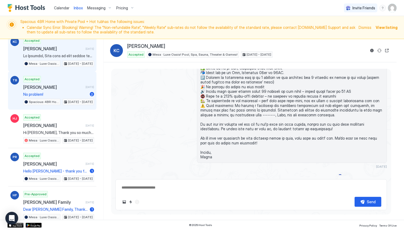
click at [80, 85] on span "[PERSON_NAME]" at bounding box center [53, 87] width 60 height 5
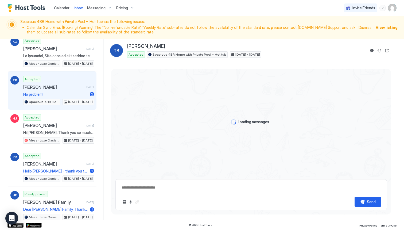
scroll to position [780, 0]
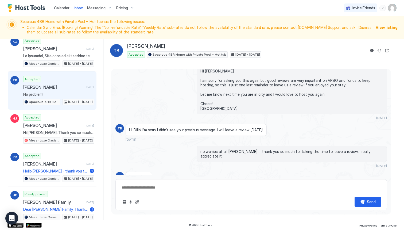
type textarea "*"
click at [41, 7] on img "Host Tools Logo" at bounding box center [27, 8] width 40 height 8
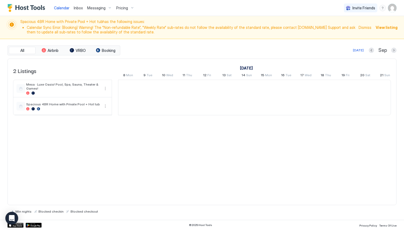
scroll to position [0, 297]
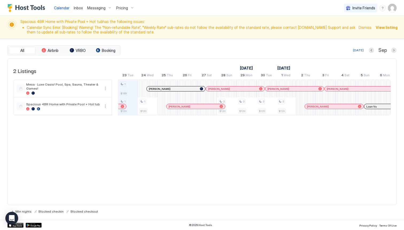
click at [392, 9] on img "User profile" at bounding box center [392, 8] width 9 height 9
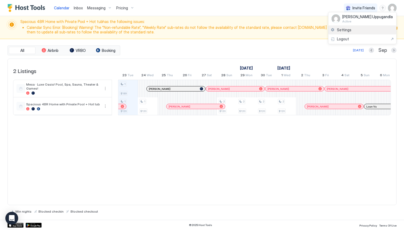
click at [360, 28] on div "Settings" at bounding box center [363, 29] width 68 height 9
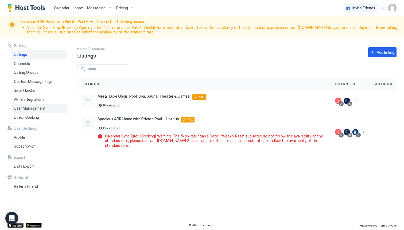
click at [37, 110] on span "User Management" at bounding box center [30, 108] width 32 height 5
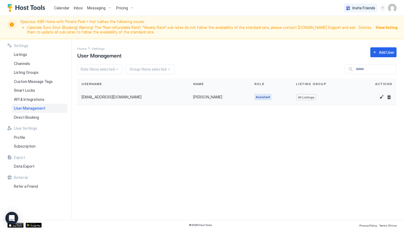
click at [256, 98] on span "Assistant" at bounding box center [263, 97] width 14 height 5
drag, startPoint x: 116, startPoint y: 97, endPoint x: 80, endPoint y: 100, distance: 35.6
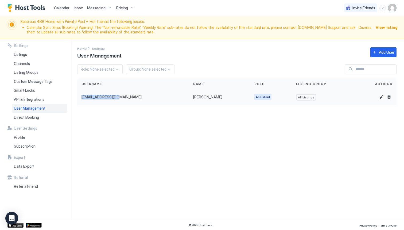
click at [80, 100] on div "[EMAIL_ADDRESS][DOMAIN_NAME]" at bounding box center [133, 98] width 112 height 16
click at [384, 55] on div "Add User" at bounding box center [387, 52] width 16 height 6
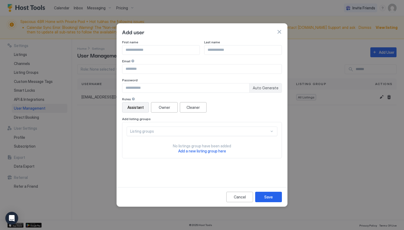
click at [144, 50] on input "Input Field" at bounding box center [161, 49] width 77 height 9
type input "****"
type input "*"
type input "****"
type input "***"
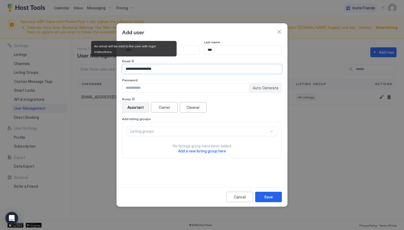
type input "**********"
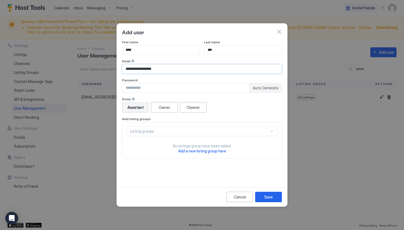
drag, startPoint x: 143, startPoint y: 70, endPoint x: 122, endPoint y: 70, distance: 20.6
click at [123, 70] on input "**********" at bounding box center [202, 68] width 159 height 9
click at [135, 85] on input "Input Field" at bounding box center [186, 87] width 127 height 9
paste input "*********"
click at [128, 88] on input "*********" at bounding box center [186, 87] width 127 height 9
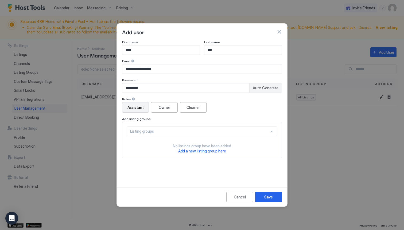
click at [222, 107] on div "Assistant Owner Cleaner" at bounding box center [202, 107] width 160 height 10
click at [139, 109] on div "Assistant" at bounding box center [136, 108] width 16 height 6
click at [181, 133] on div "Listing groups" at bounding box center [199, 131] width 139 height 5
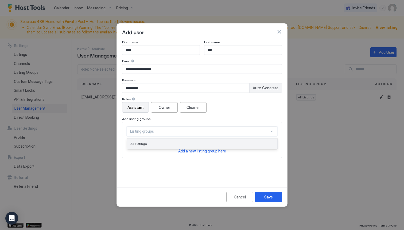
click at [174, 145] on div "All Listings" at bounding box center [203, 144] width 144 height 4
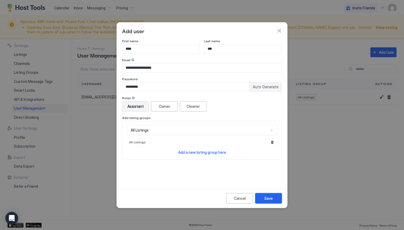
click at [274, 199] on button "Save" at bounding box center [268, 198] width 27 height 10
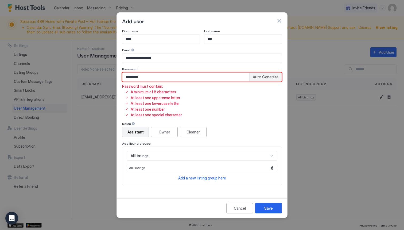
click at [138, 77] on input "*********" at bounding box center [186, 76] width 127 height 9
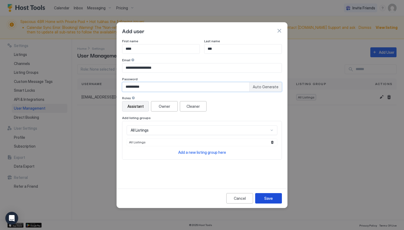
type input "**********"
click at [274, 201] on button "Save" at bounding box center [268, 198] width 27 height 10
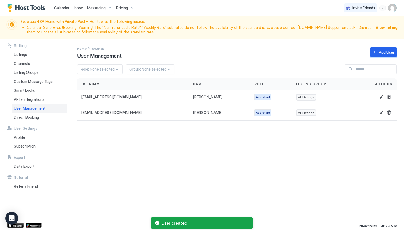
click at [386, 55] on button "Add User" at bounding box center [384, 52] width 26 height 10
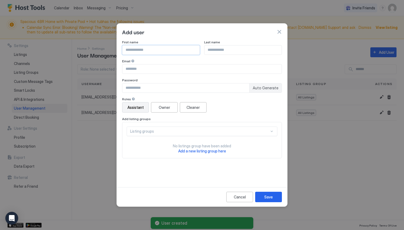
click at [188, 52] on input "Input Field" at bounding box center [161, 49] width 77 height 9
type input "****"
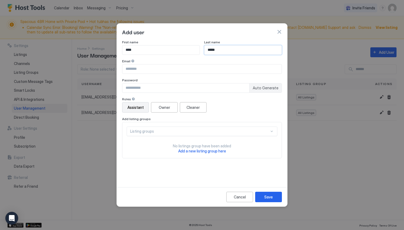
type input "*****"
type input "**********"
type input "*********"
click at [232, 132] on div "Listing groups" at bounding box center [199, 131] width 139 height 5
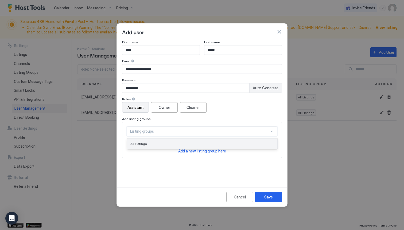
click at [224, 141] on div "All Listings" at bounding box center [202, 144] width 150 height 10
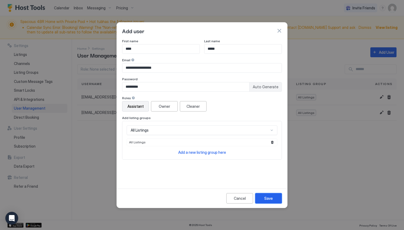
click at [270, 199] on div "Save" at bounding box center [269, 199] width 9 height 6
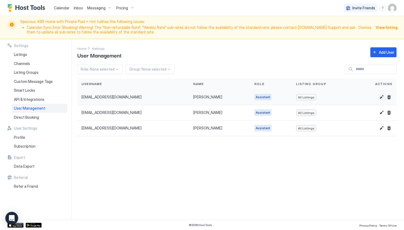
click at [381, 98] on button "Edit" at bounding box center [382, 97] width 6 height 6
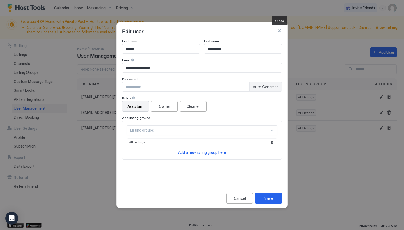
click at [279, 30] on button "button" at bounding box center [279, 30] width 5 height 5
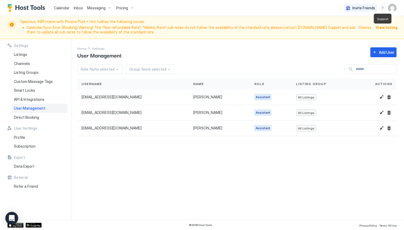
click at [382, 9] on div "menu" at bounding box center [383, 8] width 6 height 6
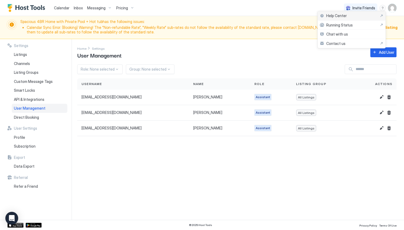
click at [355, 16] on div "Help Center" at bounding box center [352, 15] width 64 height 5
